Goal: Task Accomplishment & Management: Use online tool/utility

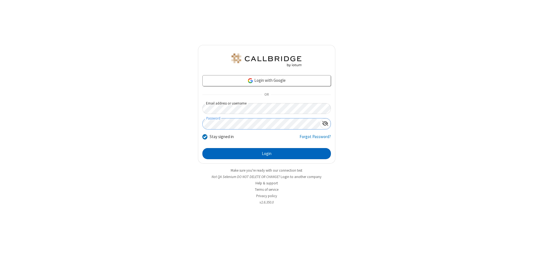
click at [266, 154] on button "Login" at bounding box center [266, 153] width 128 height 11
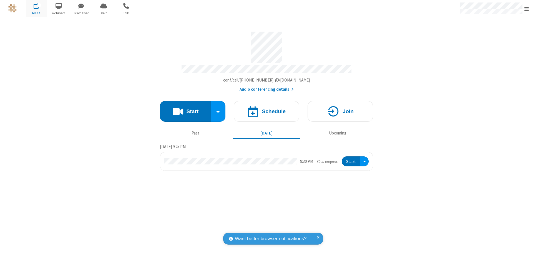
click at [526, 9] on span "Open menu" at bounding box center [526, 9] width 4 height 6
click at [103, 13] on span "Drive" at bounding box center [103, 13] width 21 height 5
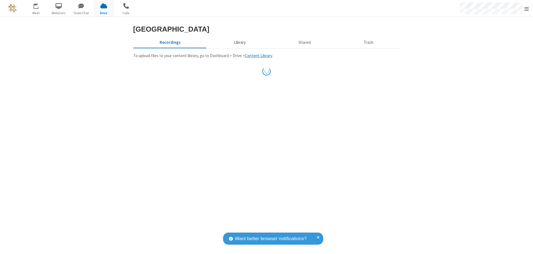
click at [237, 48] on button "Library" at bounding box center [239, 42] width 65 height 11
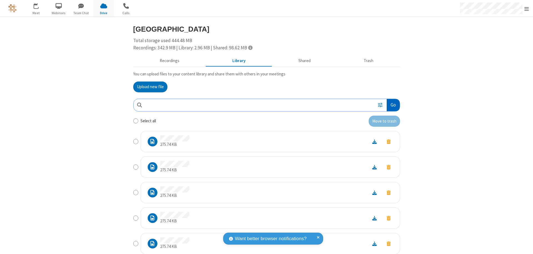
click at [391, 105] on button "Go" at bounding box center [392, 105] width 13 height 12
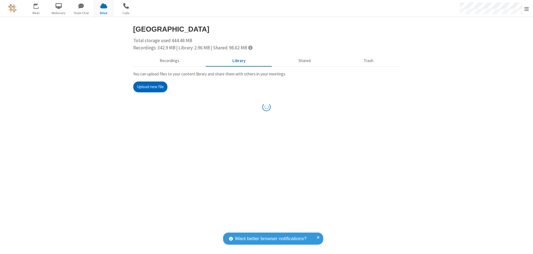
click at [148, 87] on button "Upload new file" at bounding box center [150, 87] width 34 height 11
